Goal: Find specific page/section: Find specific page/section

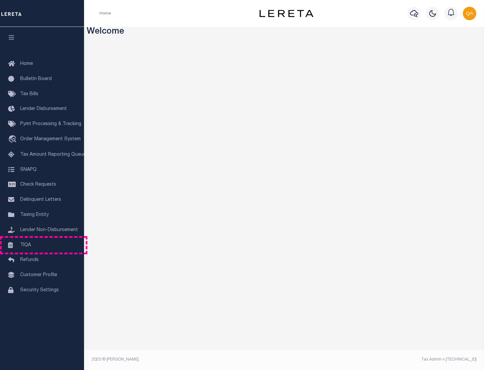
click at [42, 245] on link "TIQA" at bounding box center [42, 245] width 84 height 15
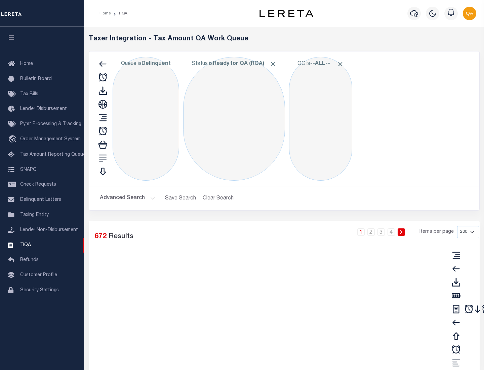
select select "200"
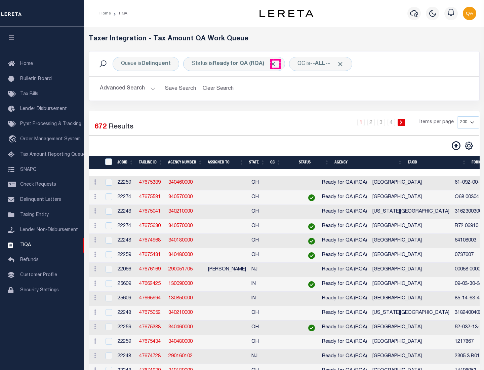
click at [275, 64] on span "Click to Remove" at bounding box center [272, 63] width 7 height 7
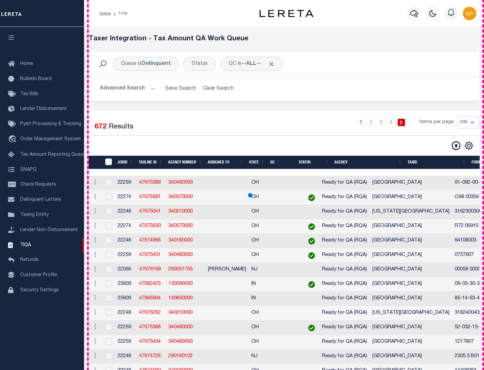
scroll to position [1436, 0]
